Goal: Book appointment/travel/reservation

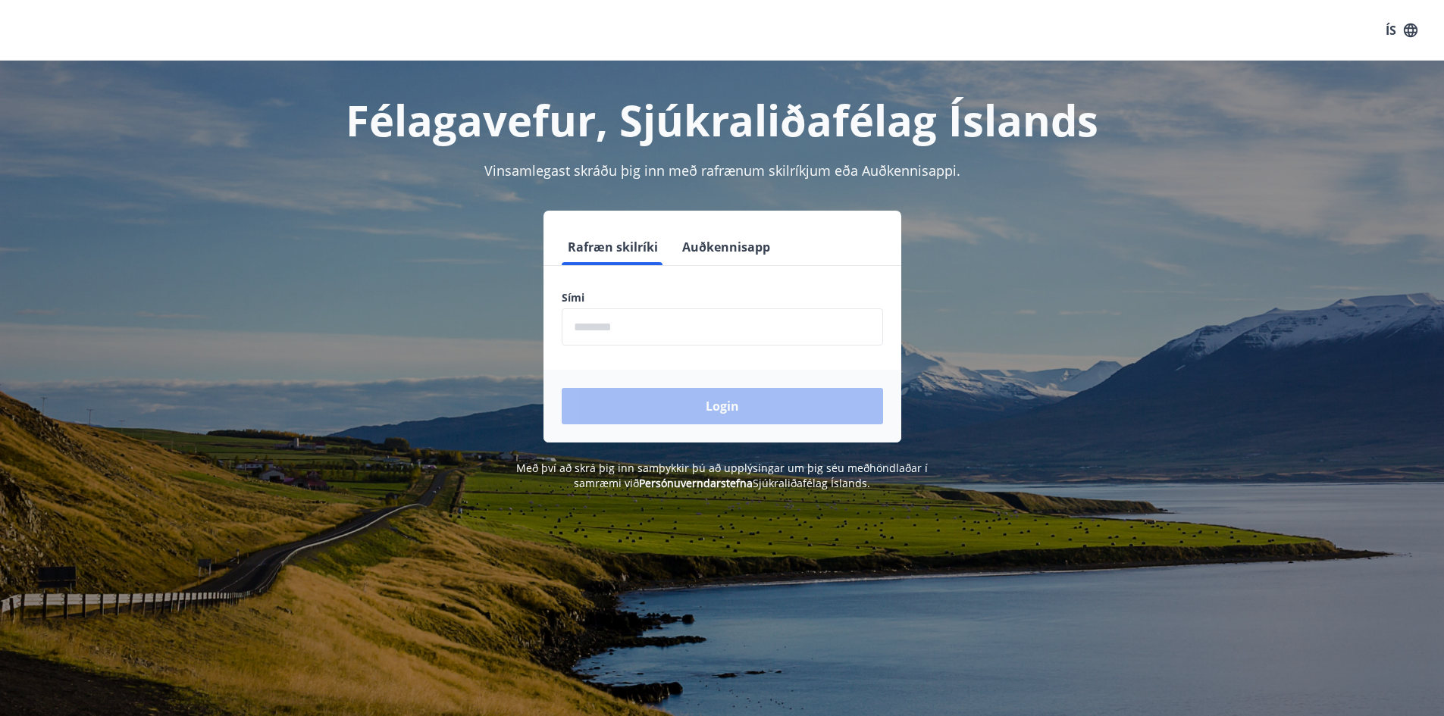
click at [708, 331] on input "phone" at bounding box center [722, 327] width 321 height 37
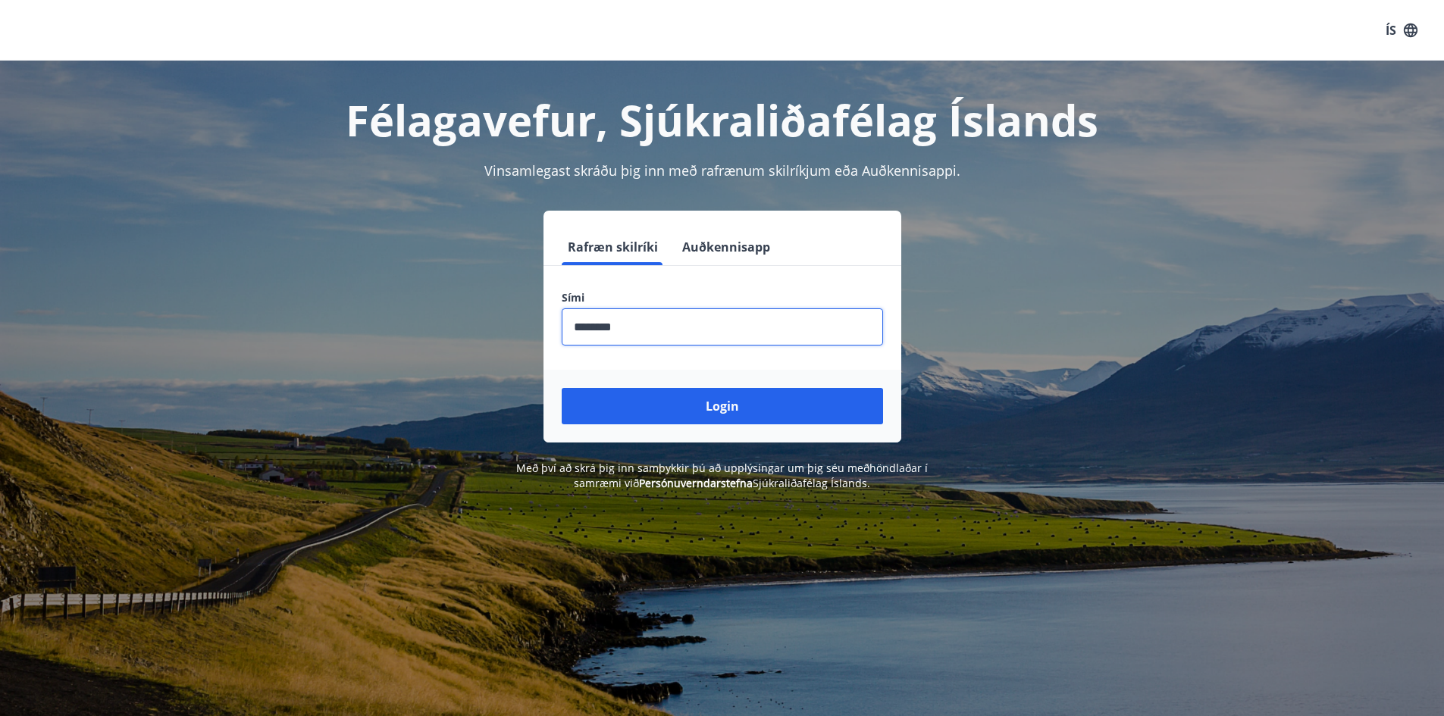
type input "********"
click at [562, 388] on button "Login" at bounding box center [722, 406] width 321 height 36
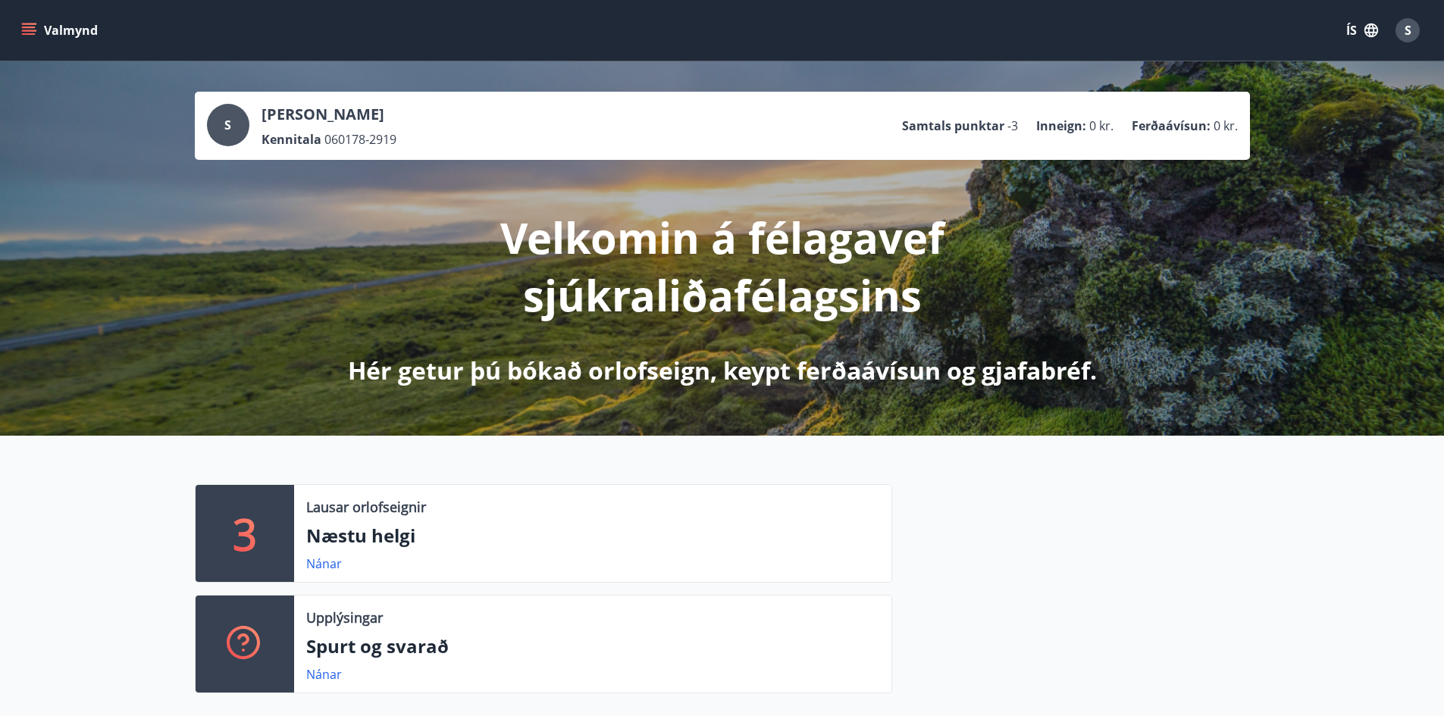
click at [23, 30] on icon "menu" at bounding box center [28, 30] width 15 height 15
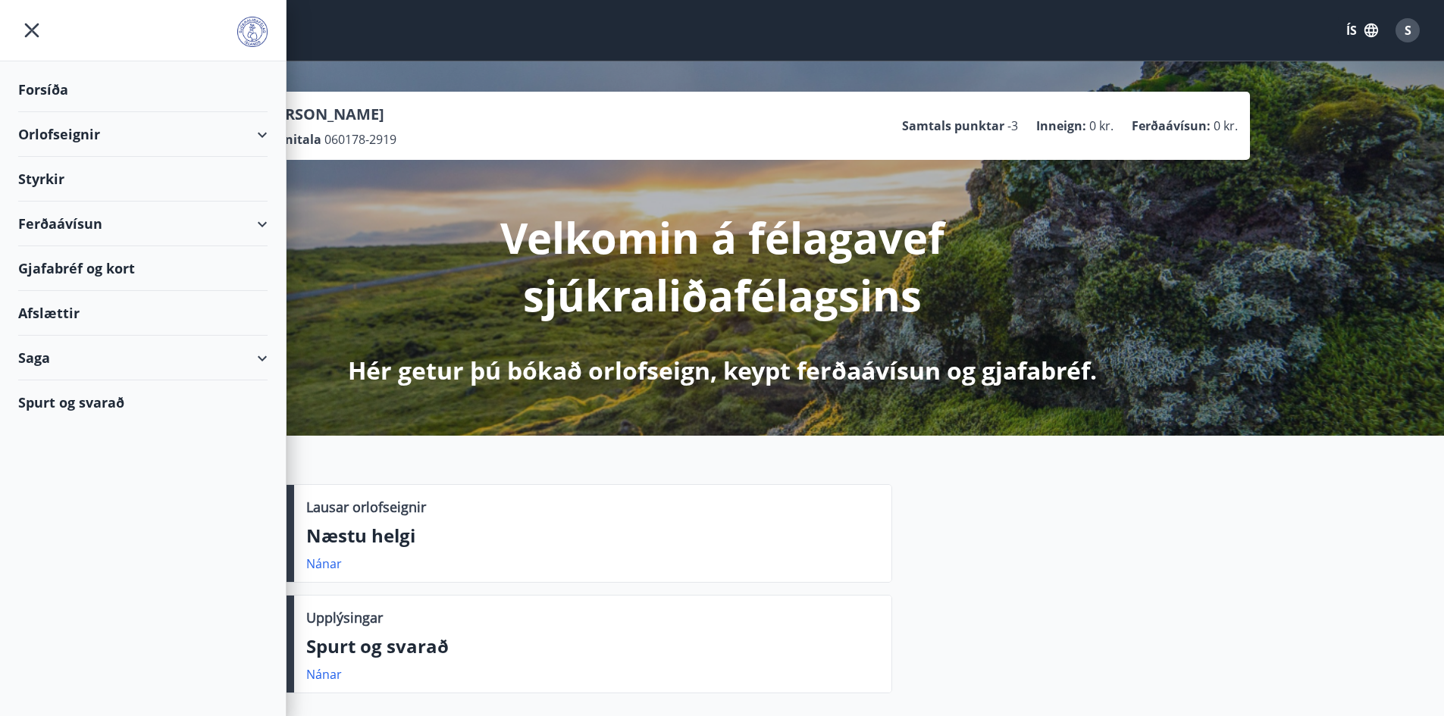
click at [258, 130] on div "Orlofseignir" at bounding box center [142, 134] width 249 height 45
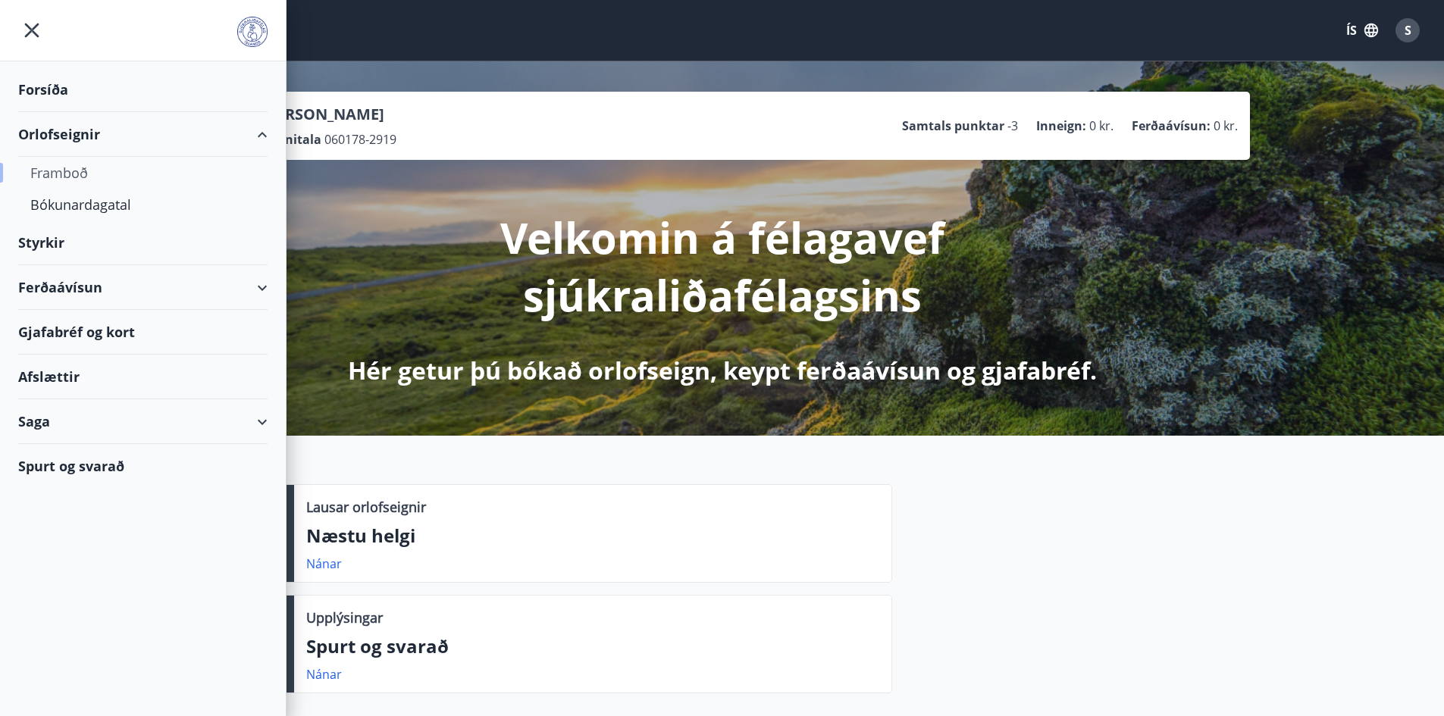
click at [66, 167] on div "Framboð" at bounding box center [142, 173] width 225 height 32
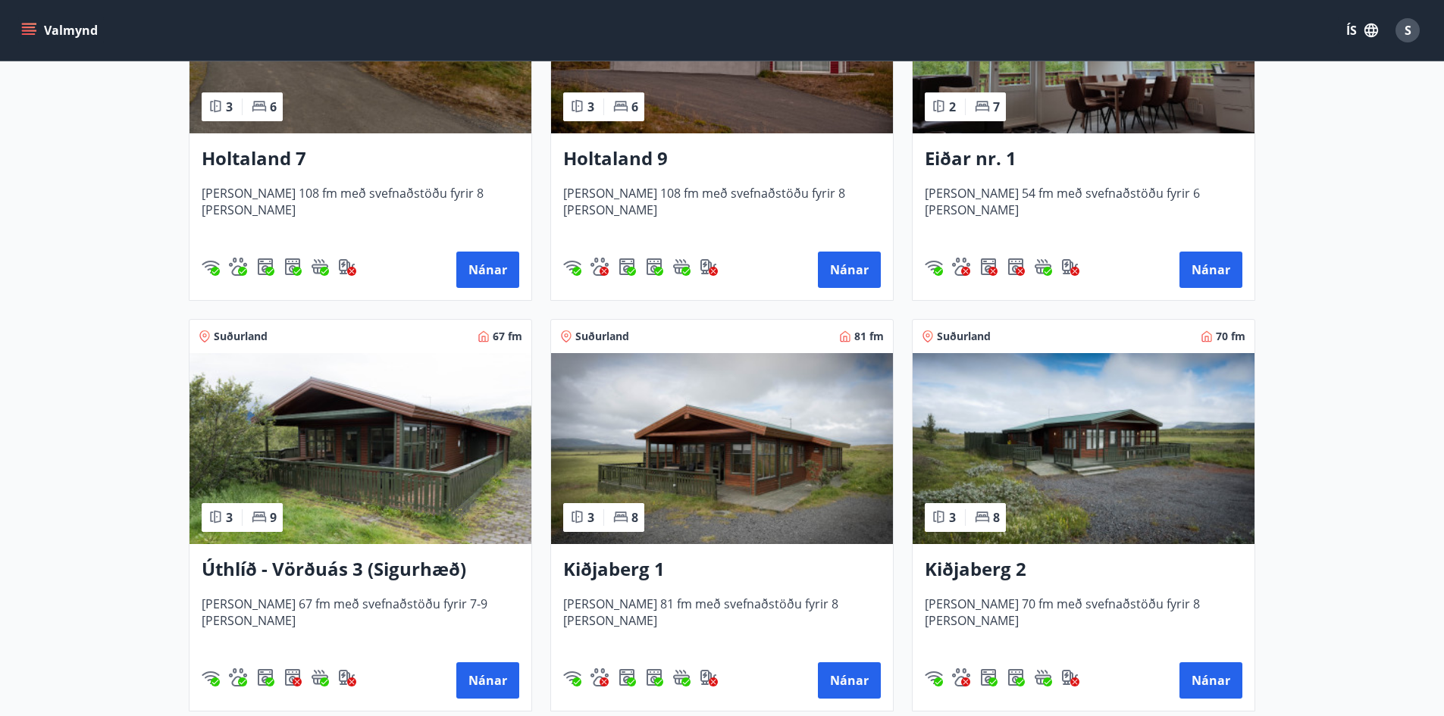
scroll to position [1552, 0]
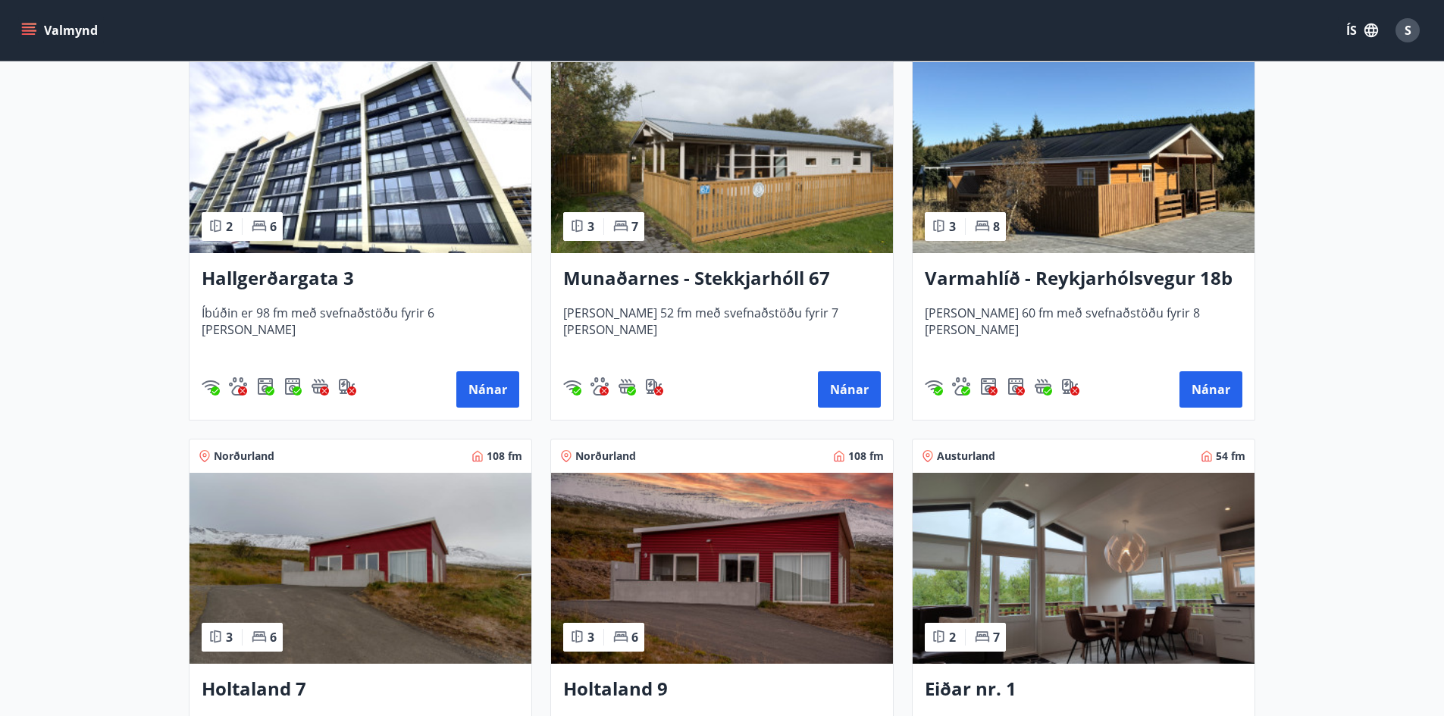
click at [1102, 276] on h3 "Varmahlíð - Reykjarhólsvegur 18b" at bounding box center [1084, 278] width 318 height 27
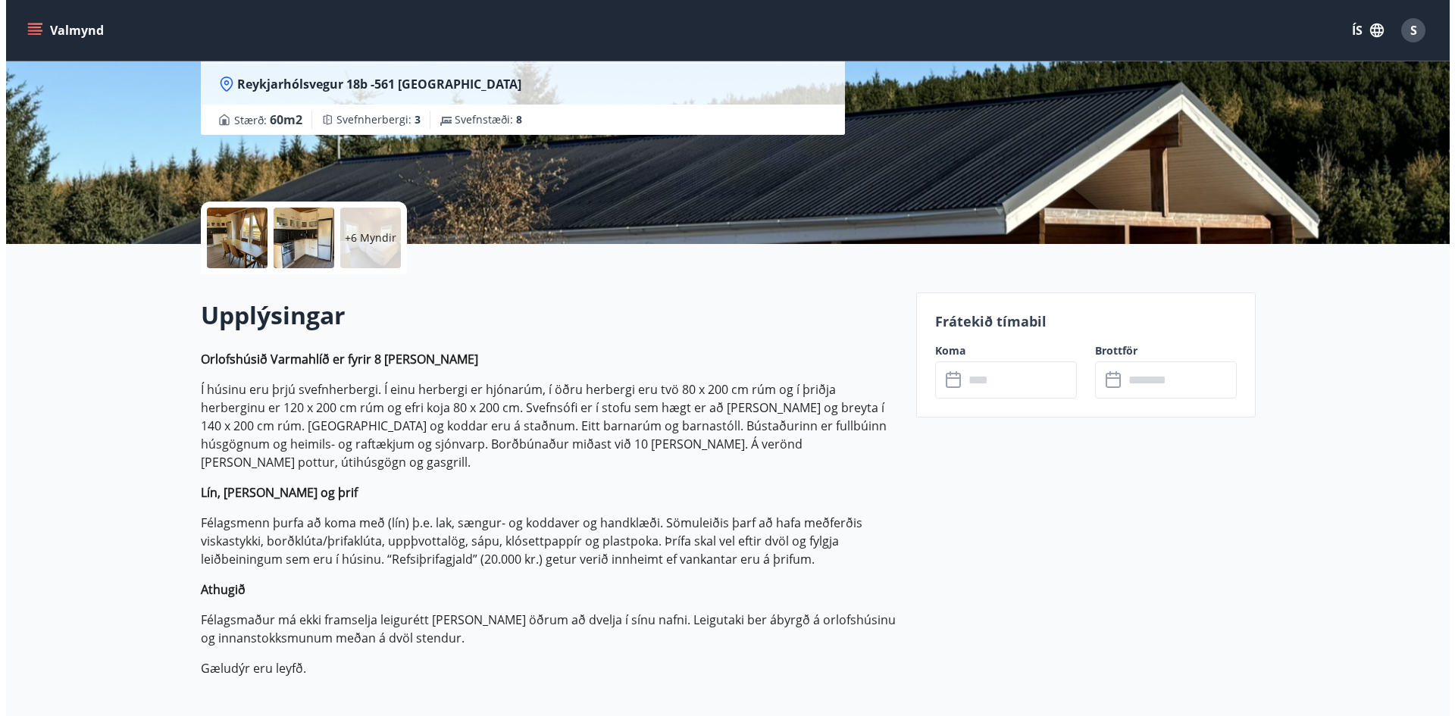
scroll to position [227, 0]
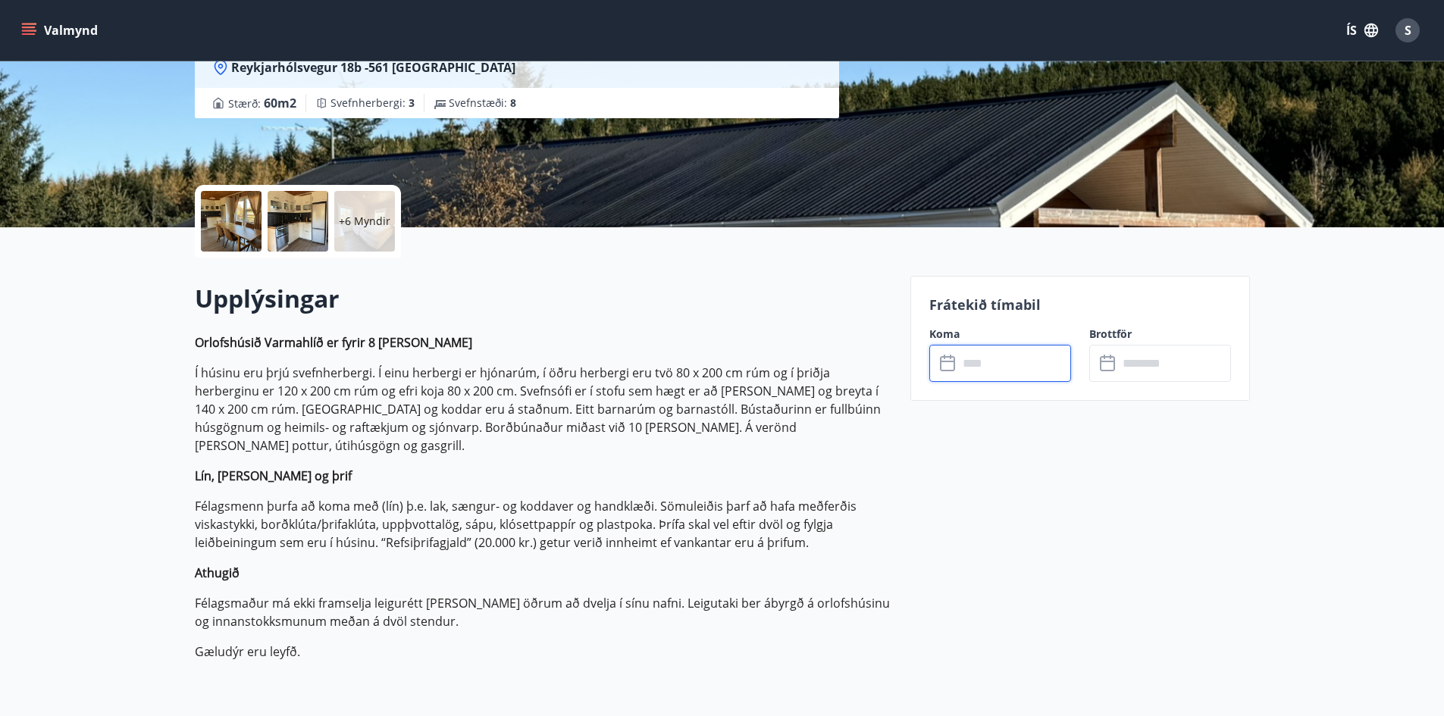
click at [979, 365] on input "text" at bounding box center [1014, 363] width 113 height 37
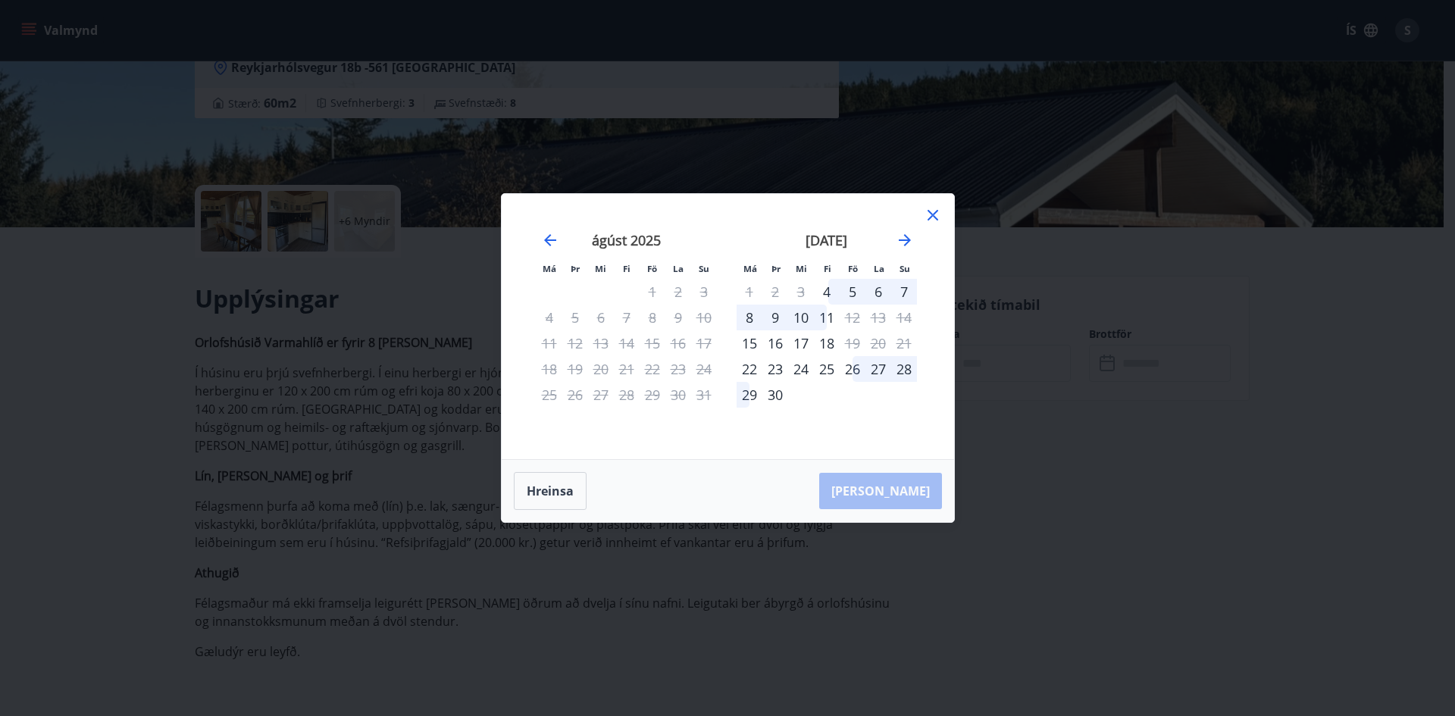
click at [847, 371] on div "26" at bounding box center [853, 369] width 26 height 26
click at [908, 373] on div "28" at bounding box center [904, 369] width 26 height 26
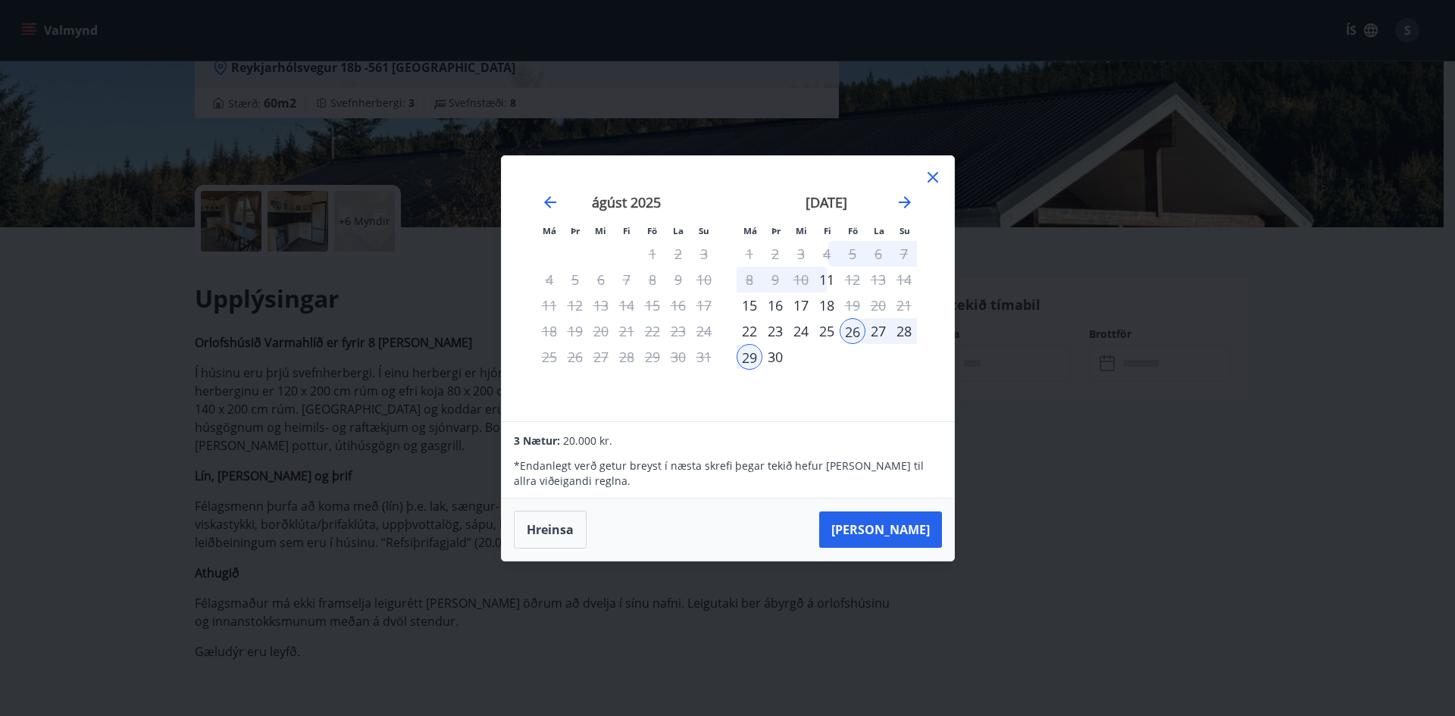
click at [934, 175] on icon at bounding box center [933, 177] width 11 height 11
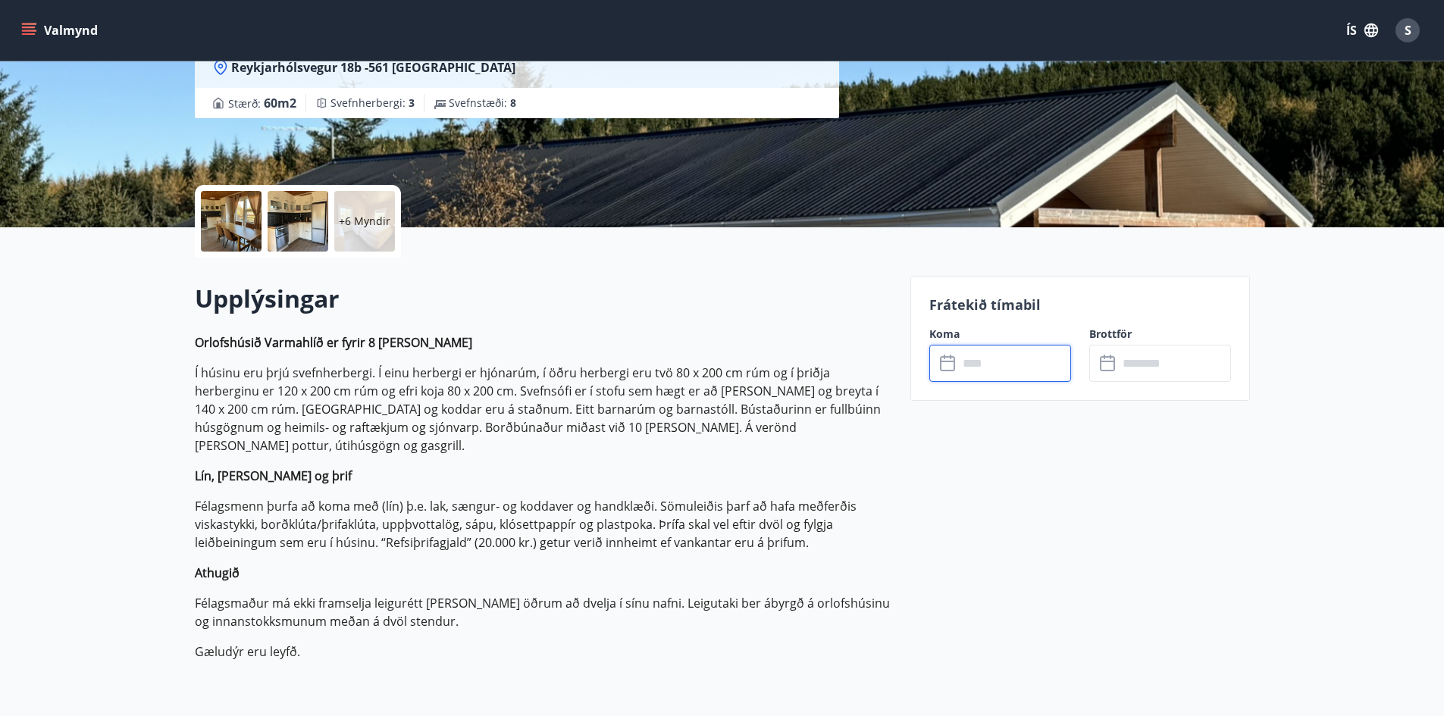
click at [242, 214] on div at bounding box center [231, 221] width 61 height 61
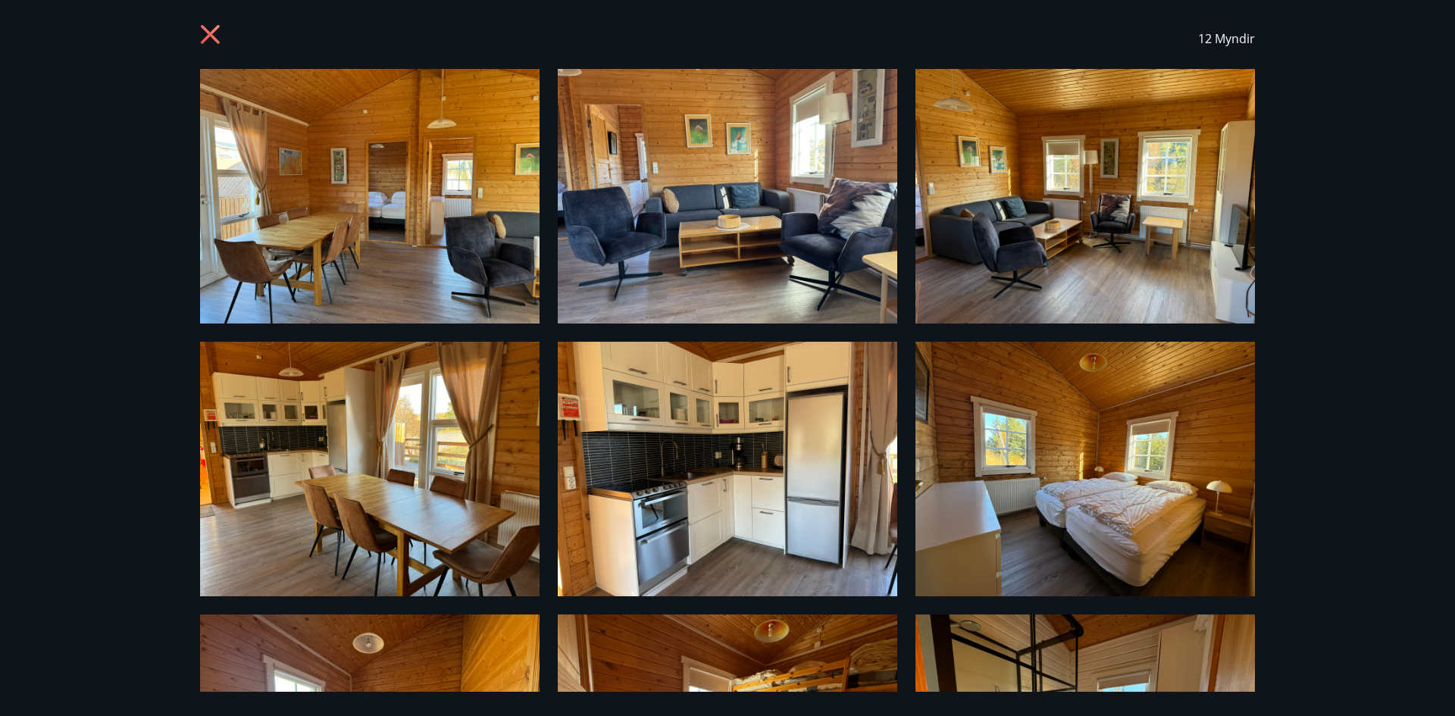
scroll to position [0, 0]
